Goal: Transaction & Acquisition: Purchase product/service

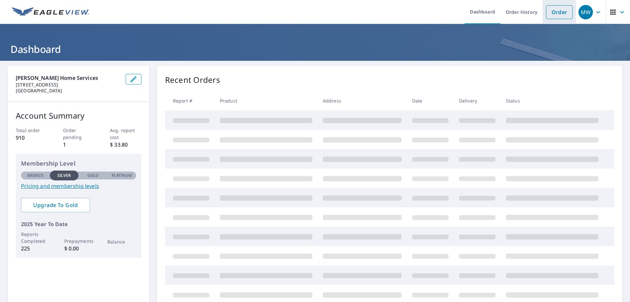
click at [552, 15] on link "Order" at bounding box center [559, 12] width 27 height 14
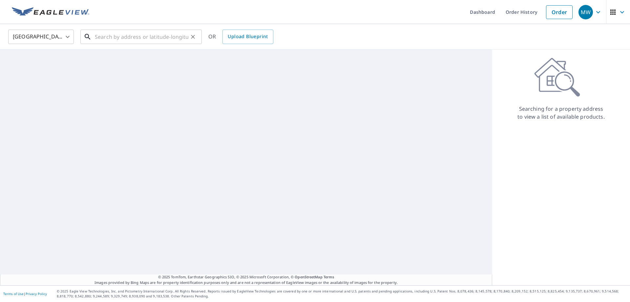
click at [100, 40] on input "text" at bounding box center [142, 37] width 94 height 18
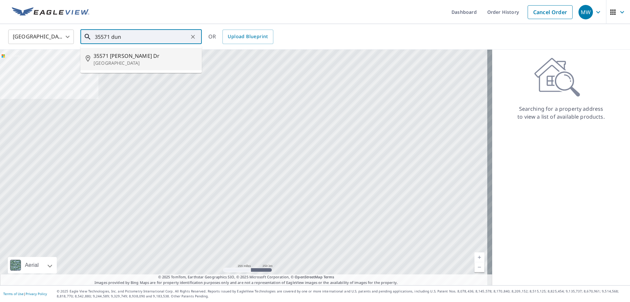
click at [108, 53] on span "35571 [PERSON_NAME] Dr" at bounding box center [145, 56] width 103 height 8
type input "[STREET_ADDRESS][PERSON_NAME]"
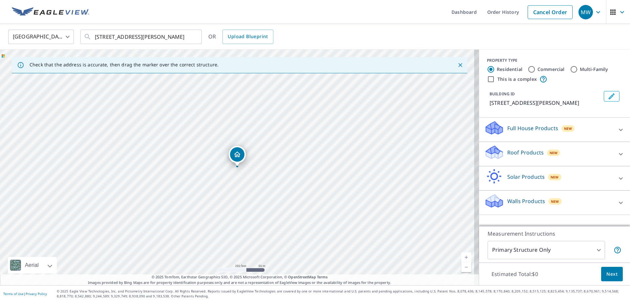
click at [502, 163] on div "Roof Products New" at bounding box center [549, 153] width 129 height 19
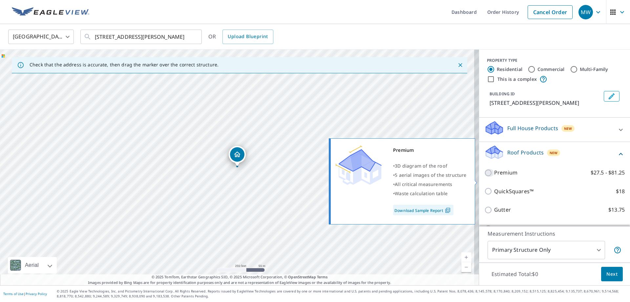
click at [486, 177] on input "Premium $27.5 - $81.25" at bounding box center [490, 173] width 10 height 8
checkbox input "true"
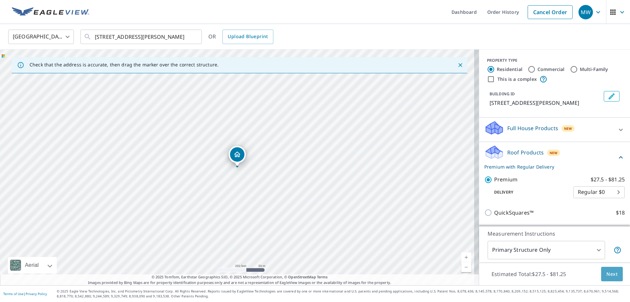
click at [610, 271] on span "Next" at bounding box center [612, 274] width 11 height 8
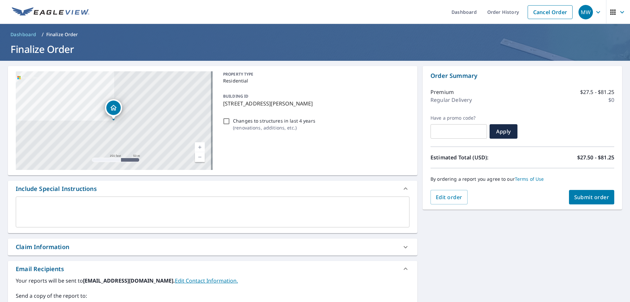
click at [586, 200] on span "Submit order" at bounding box center [592, 196] width 35 height 7
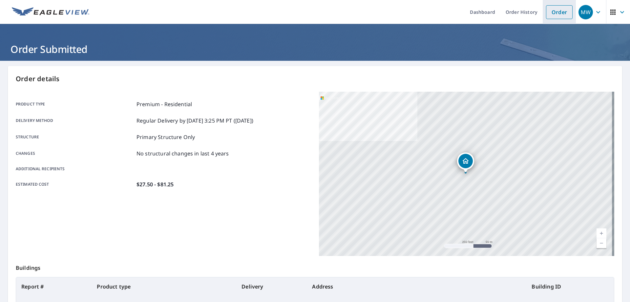
click at [551, 13] on link "Order" at bounding box center [559, 12] width 27 height 14
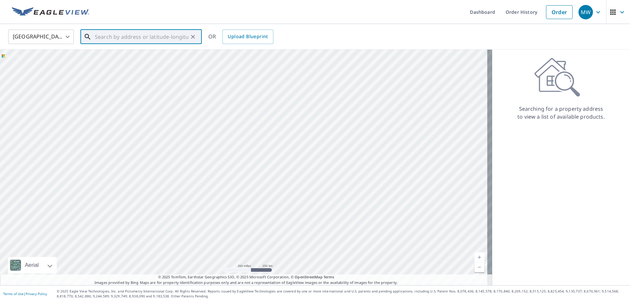
click at [121, 33] on input "text" at bounding box center [142, 37] width 94 height 18
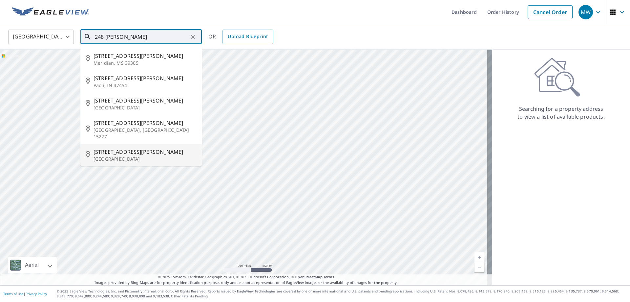
click at [110, 148] on span "[STREET_ADDRESS][PERSON_NAME]" at bounding box center [145, 152] width 103 height 8
type input "[STREET_ADDRESS][PERSON_NAME]"
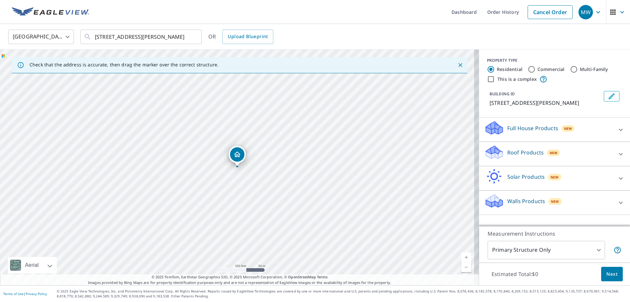
click at [495, 152] on icon at bounding box center [494, 150] width 17 height 8
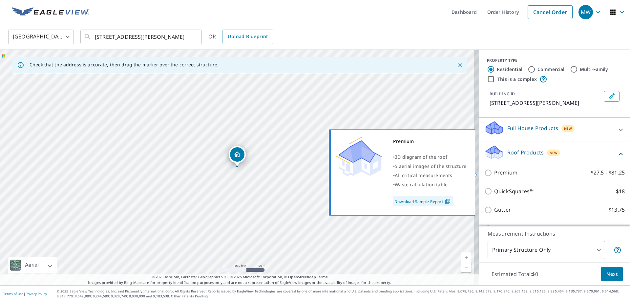
click at [485, 171] on input "Premium $27.5 - $81.25" at bounding box center [490, 173] width 10 height 8
checkbox input "true"
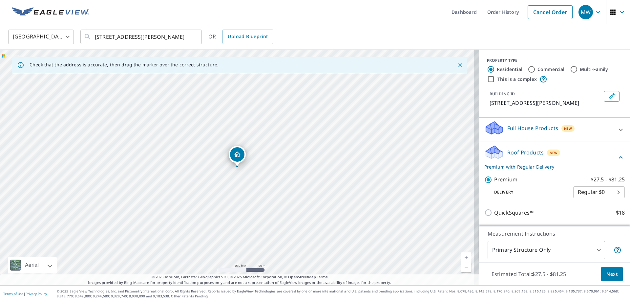
click at [607, 271] on span "Next" at bounding box center [612, 274] width 11 height 8
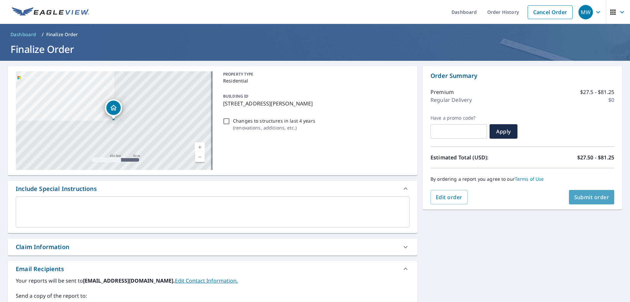
click at [584, 197] on span "Submit order" at bounding box center [592, 196] width 35 height 7
